Goal: Information Seeking & Learning: Learn about a topic

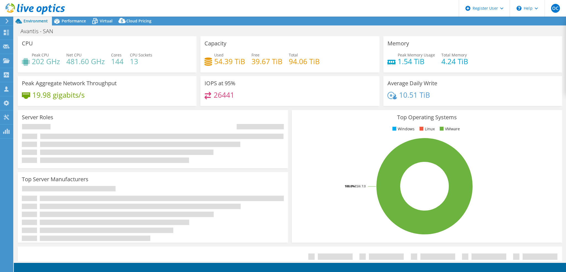
select select "[GEOGRAPHIC_DATA]"
select select "USD"
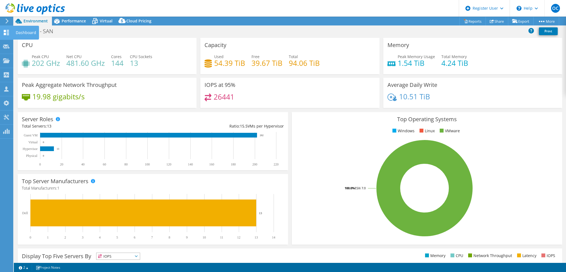
click at [21, 32] on div "Dashboard" at bounding box center [26, 33] width 26 height 14
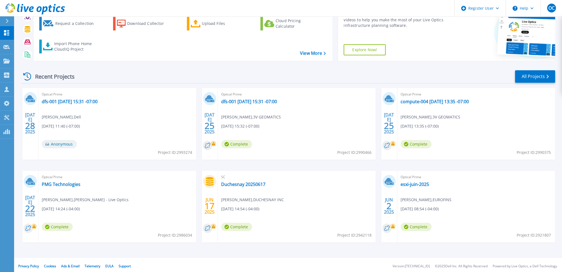
scroll to position [34, 0]
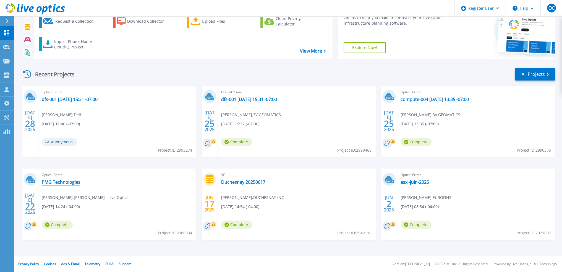
click at [65, 183] on link "PMG Technologies" at bounding box center [61, 182] width 39 height 6
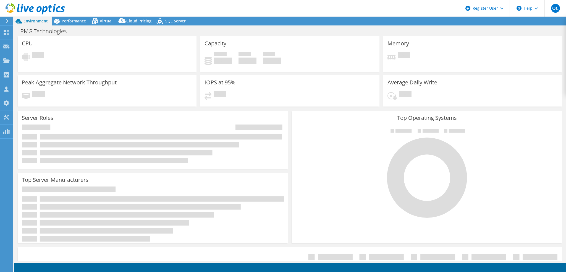
select select "USD"
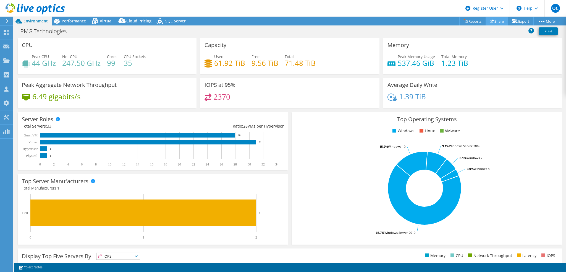
click at [498, 21] on link "Share" at bounding box center [497, 21] width 23 height 9
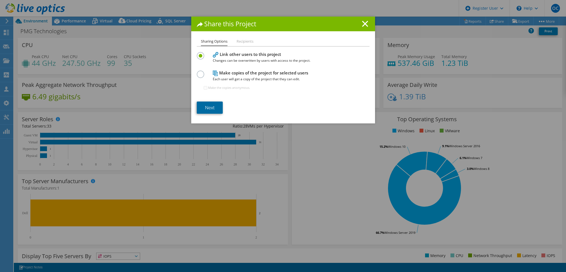
click at [213, 106] on link "Next" at bounding box center [210, 107] width 26 height 12
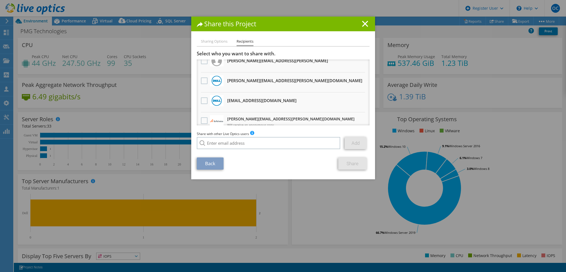
scroll to position [13, 0]
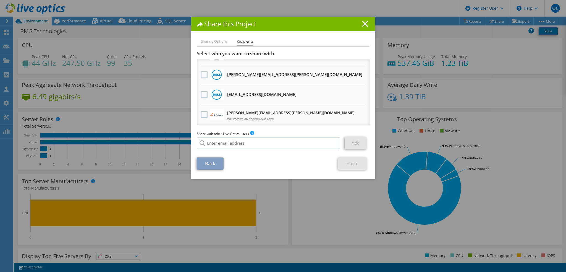
click at [365, 24] on icon at bounding box center [365, 24] width 6 height 6
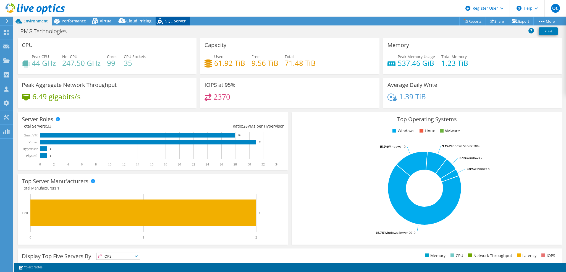
click at [168, 20] on span "SQL Server" at bounding box center [175, 20] width 20 height 5
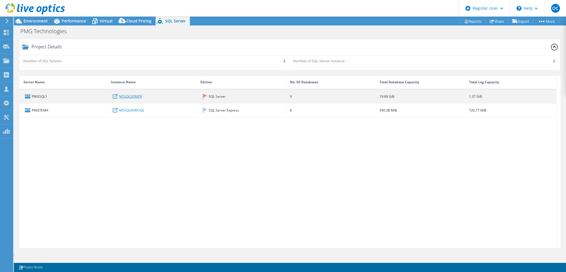
click at [137, 96] on link "MSSQLSERVER" at bounding box center [130, 96] width 23 height 6
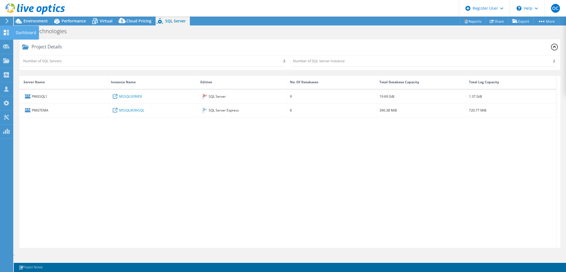
click at [26, 33] on div "Dashboard" at bounding box center [26, 33] width 26 height 14
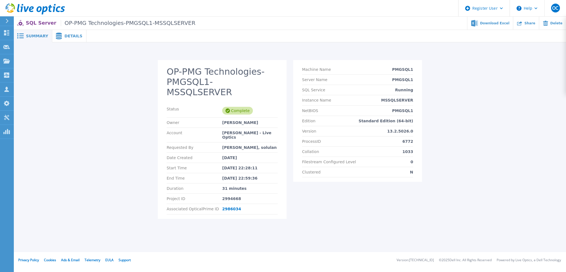
click at [69, 38] on span "Details" at bounding box center [73, 36] width 18 height 4
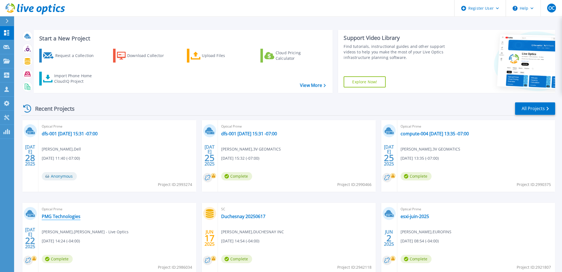
click at [67, 217] on link "PMG Technologies" at bounding box center [61, 216] width 39 height 6
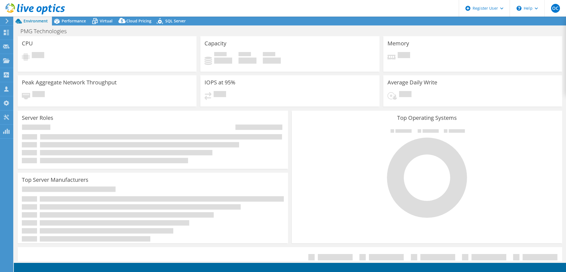
select select "USD"
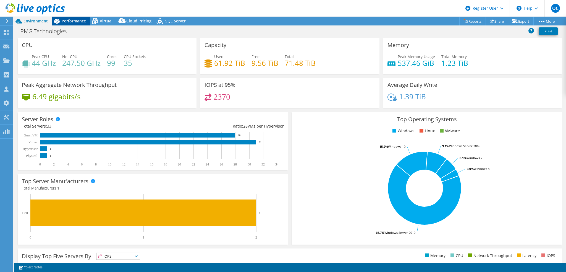
click at [80, 23] on span "Performance" at bounding box center [74, 20] width 24 height 5
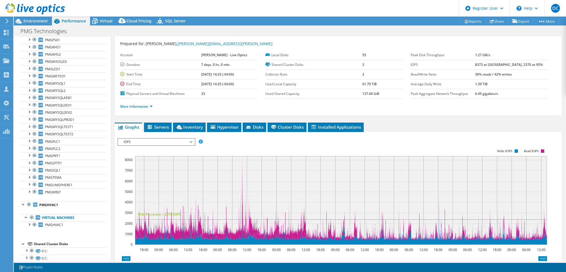
scroll to position [4, 0]
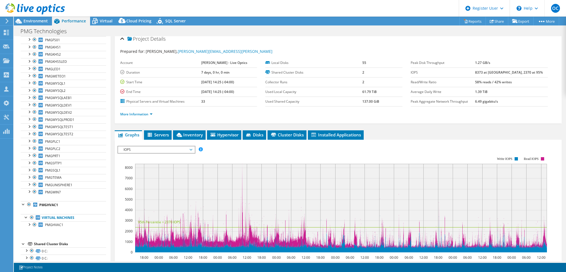
click at [190, 149] on span "IOPS" at bounding box center [156, 149] width 71 height 7
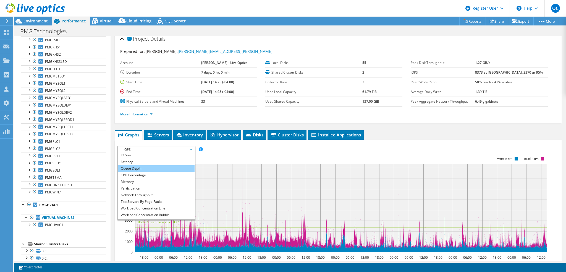
scroll to position [20, 0]
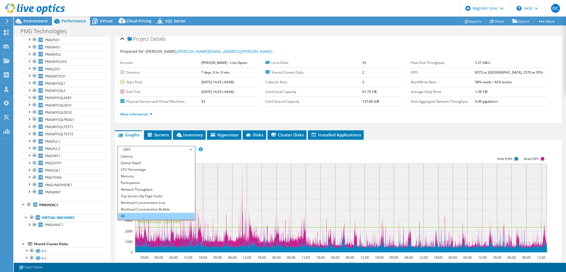
click at [148, 213] on li "All" at bounding box center [156, 216] width 77 height 7
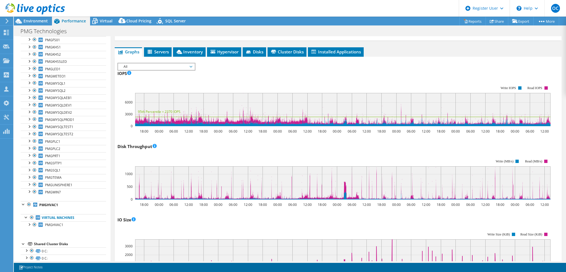
scroll to position [60, 0]
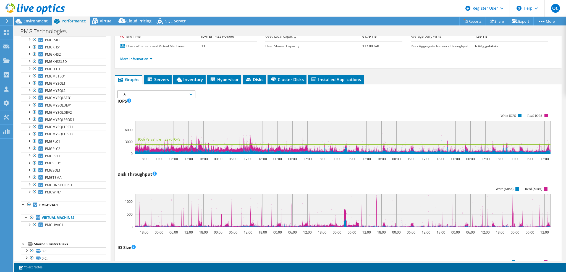
click at [188, 92] on span "All" at bounding box center [156, 94] width 71 height 7
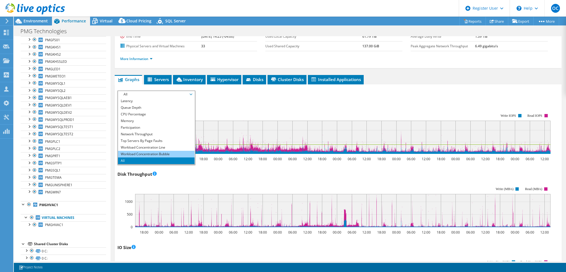
click at [169, 153] on li "Workload Concentration Bubble" at bounding box center [156, 154] width 77 height 7
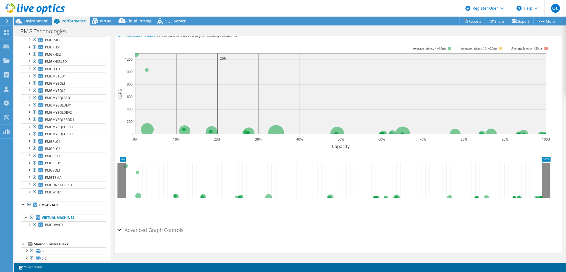
scroll to position [0, 0]
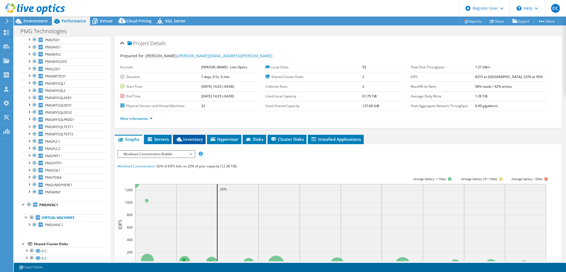
click at [193, 139] on span "Inventory" at bounding box center [189, 139] width 27 height 6
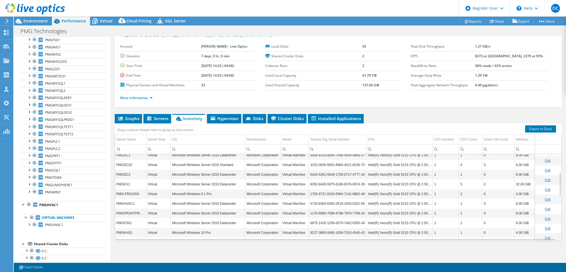
scroll to position [66, 0]
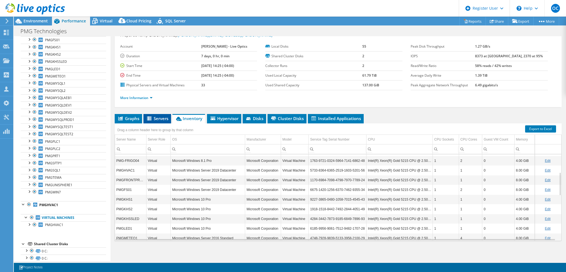
click at [157, 119] on span "Servers" at bounding box center [157, 119] width 22 height 6
